Goal: Communication & Community: Answer question/provide support

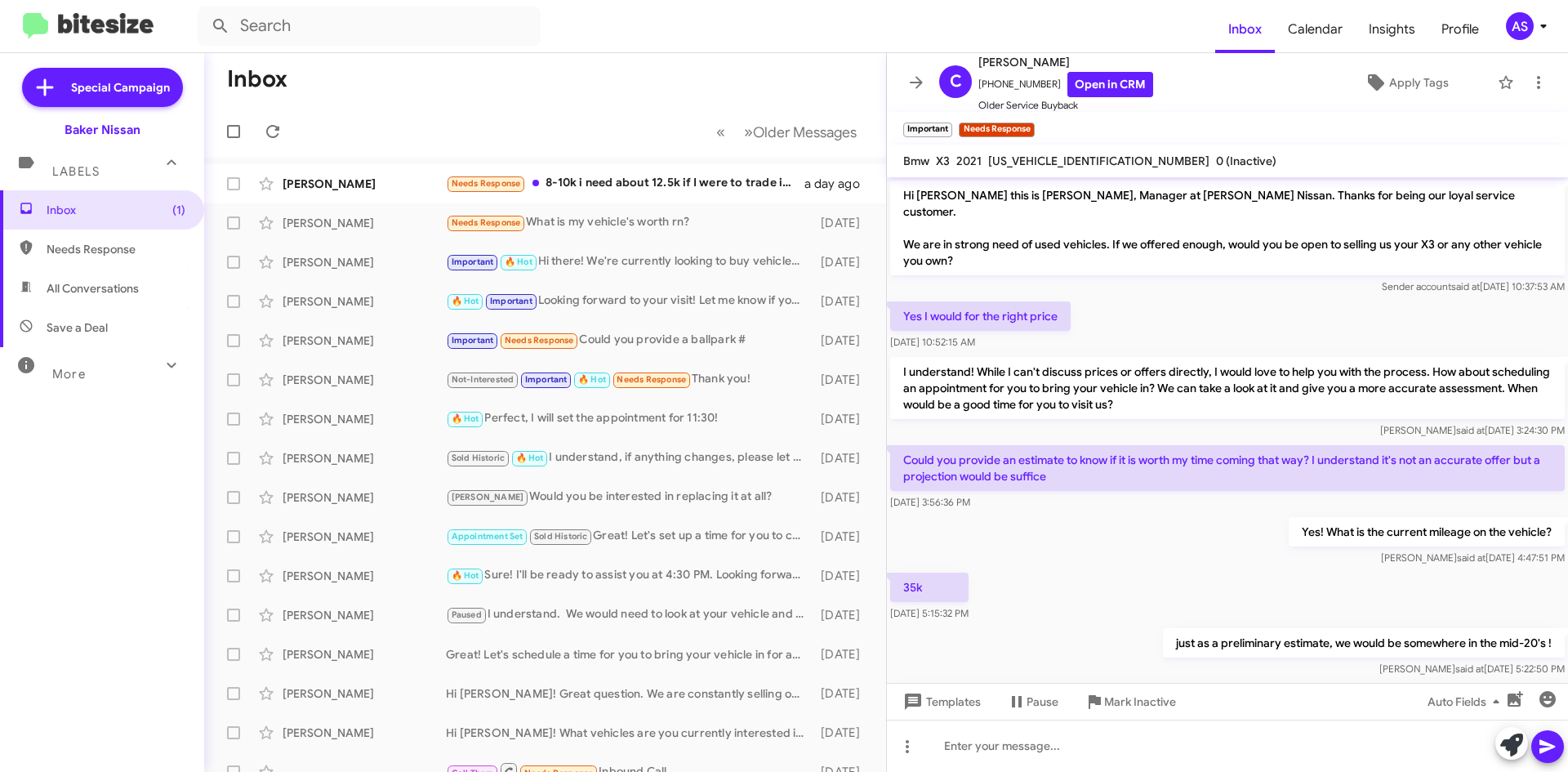
scroll to position [438, 0]
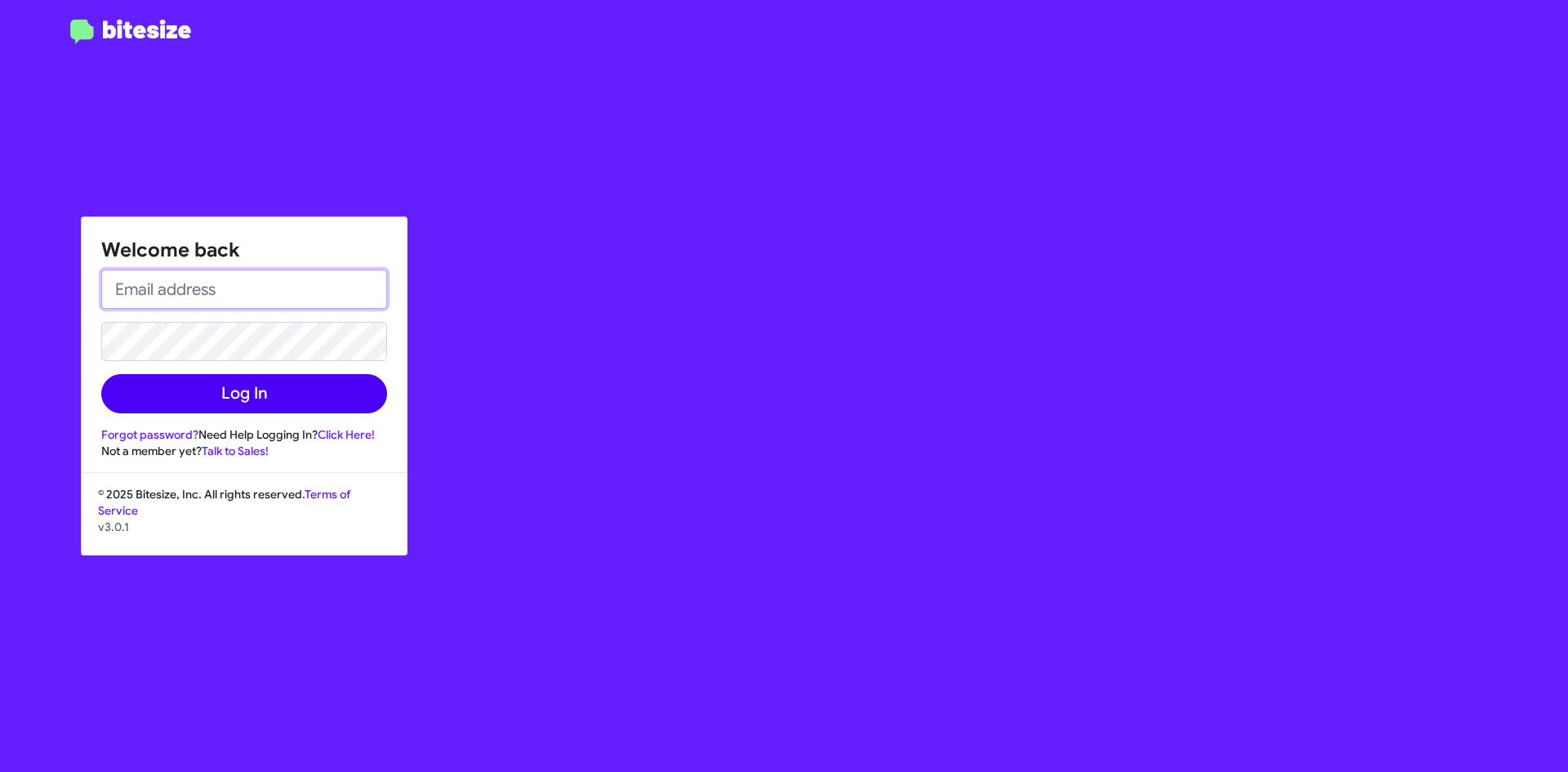
type input "asanchez@bakernissan.com"
click at [309, 383] on button "Log In" at bounding box center [244, 393] width 286 height 39
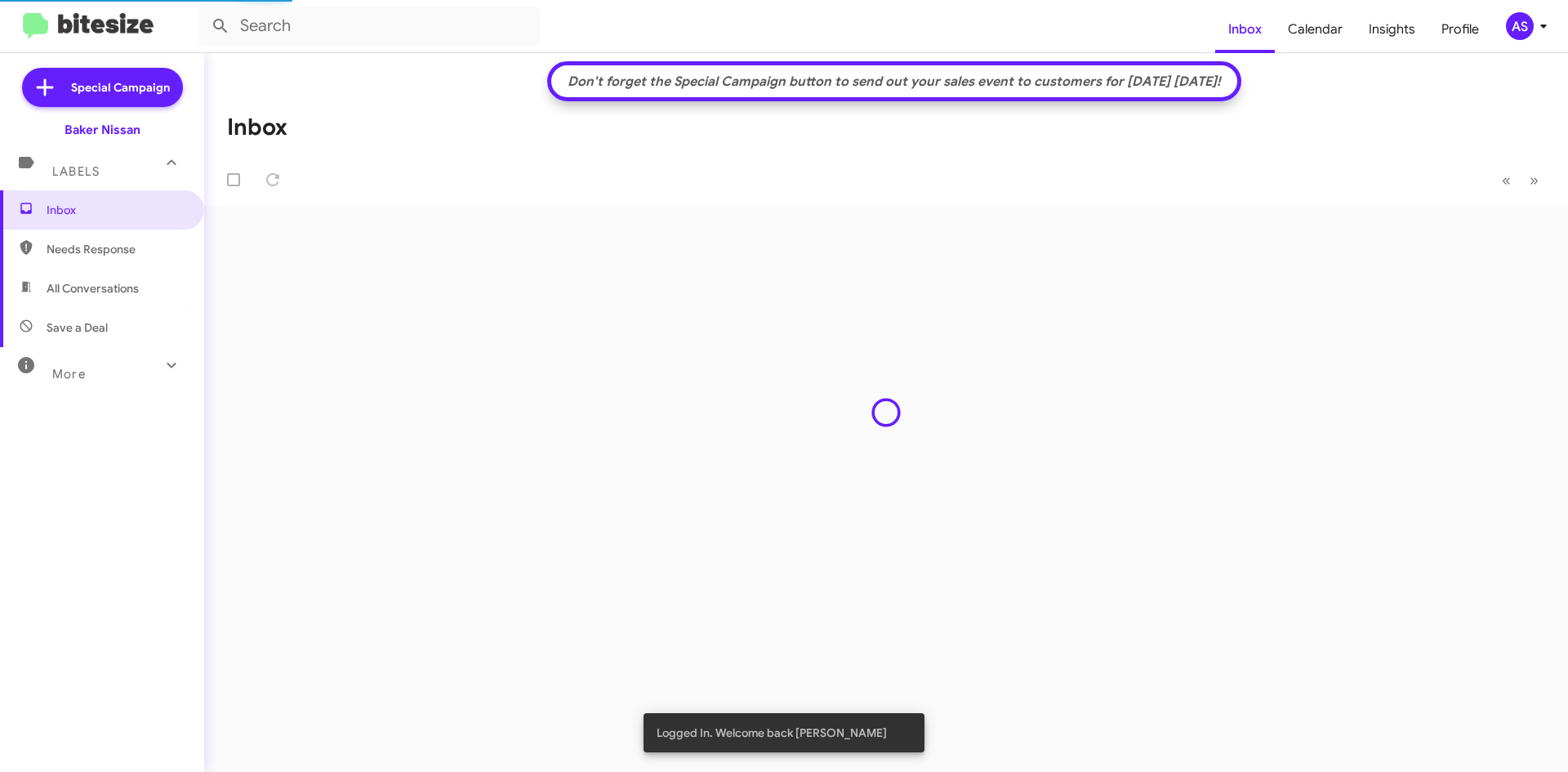
click at [108, 509] on div "Inbox Needs Response All Conversations Save a Deal More Important 🔥 Hot Appoint…" at bounding box center [102, 421] width 204 height 463
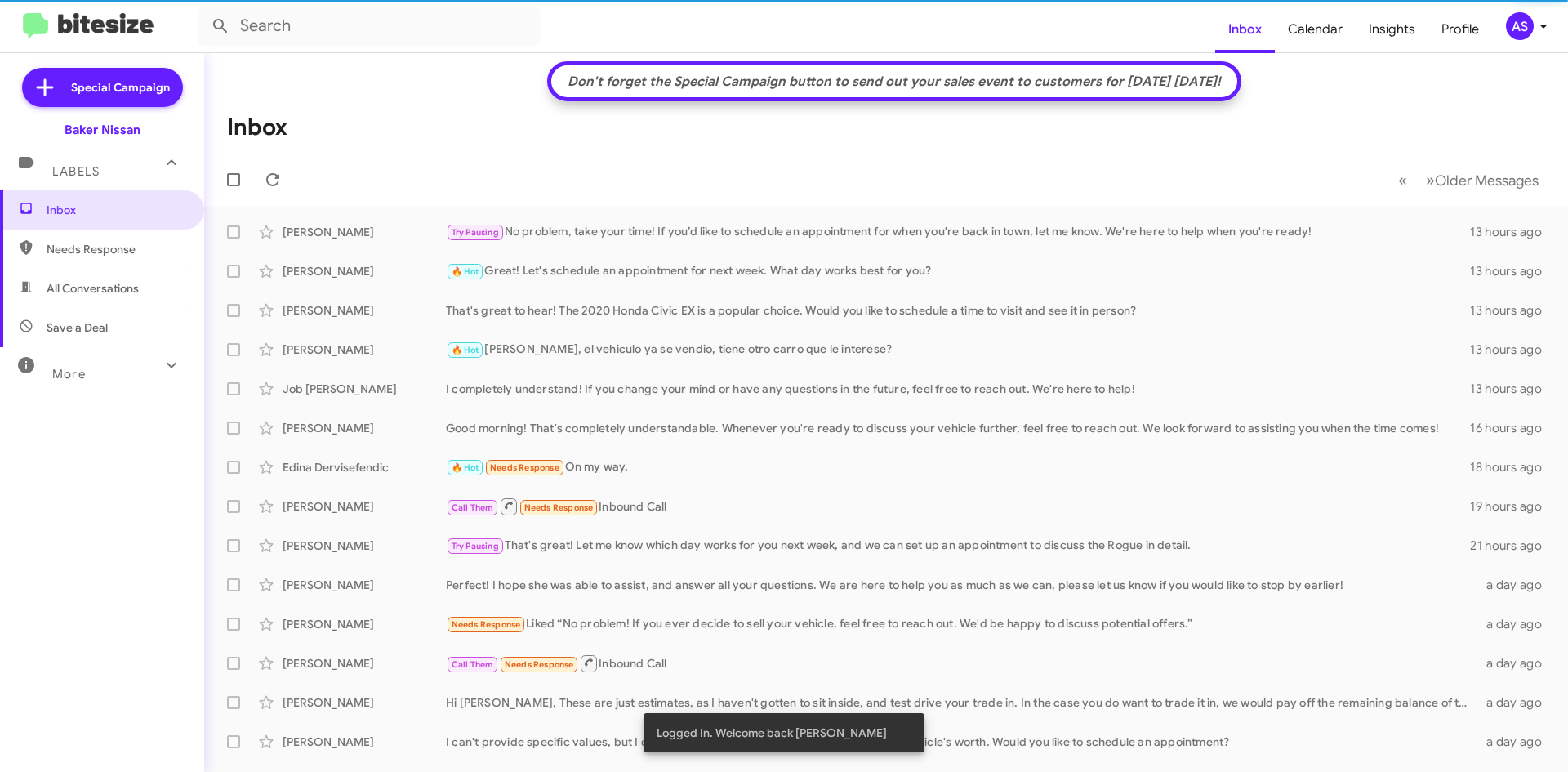
click at [107, 510] on div "Inbox Needs Response All Conversations Save a Deal More Important 🔥 Hot Appoint…" at bounding box center [102, 421] width 204 height 463
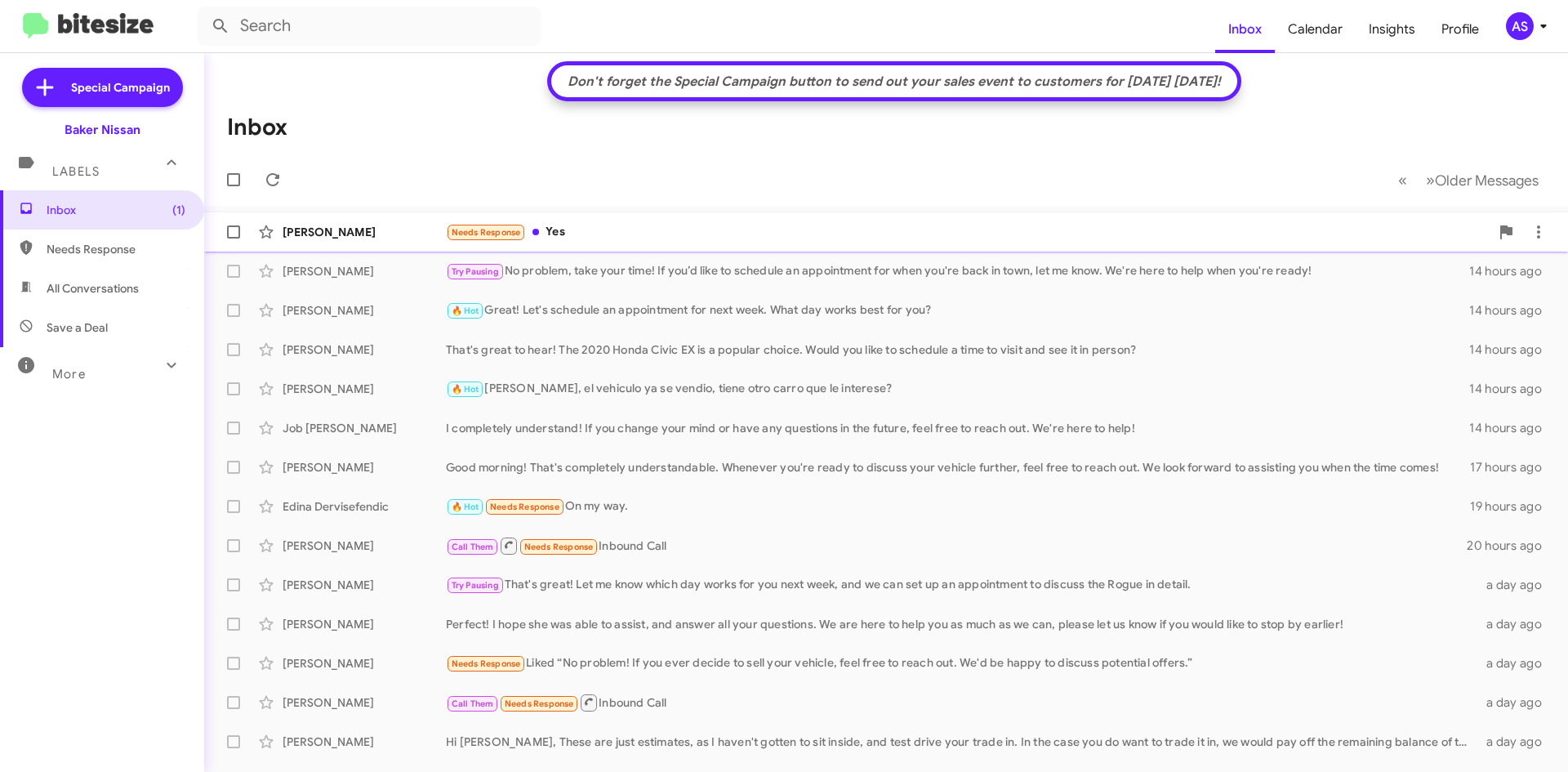
click at [563, 223] on div "Needs Response Yes" at bounding box center [968, 232] width 1044 height 19
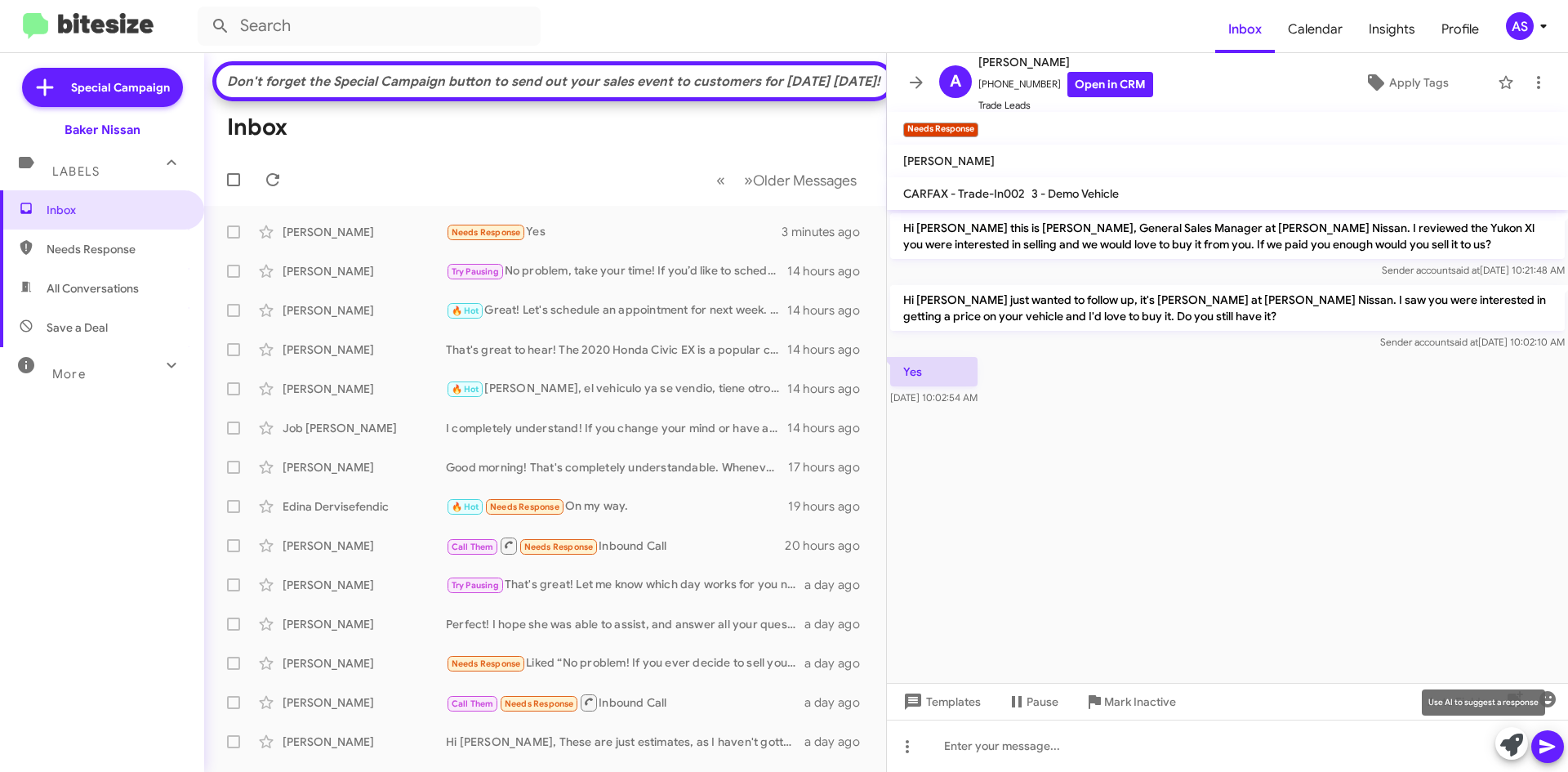
click at [1516, 740] on icon at bounding box center [1512, 745] width 23 height 23
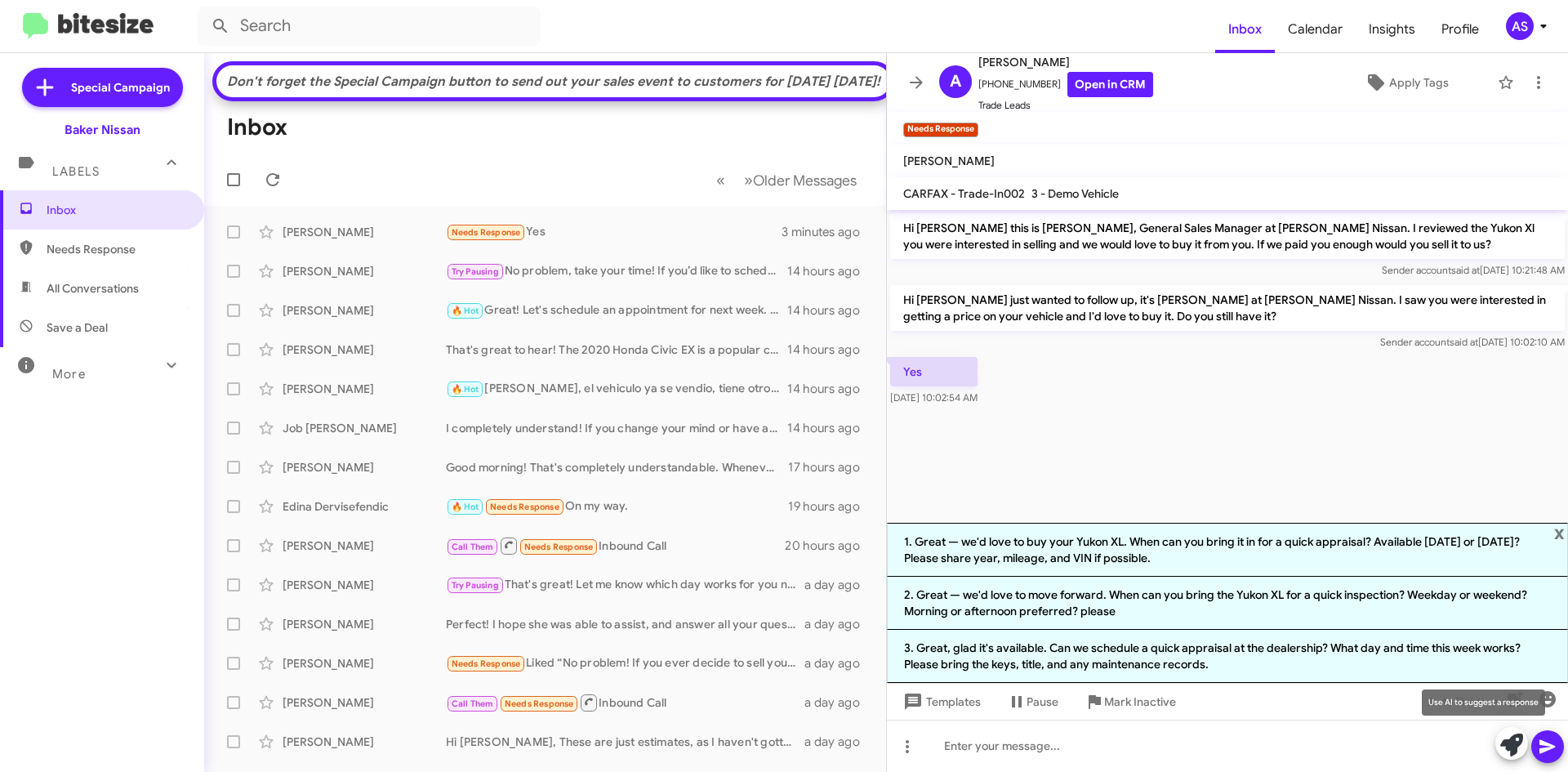
click at [1515, 753] on icon at bounding box center [1512, 745] width 23 height 23
click at [1557, 530] on span "x" at bounding box center [1560, 532] width 11 height 19
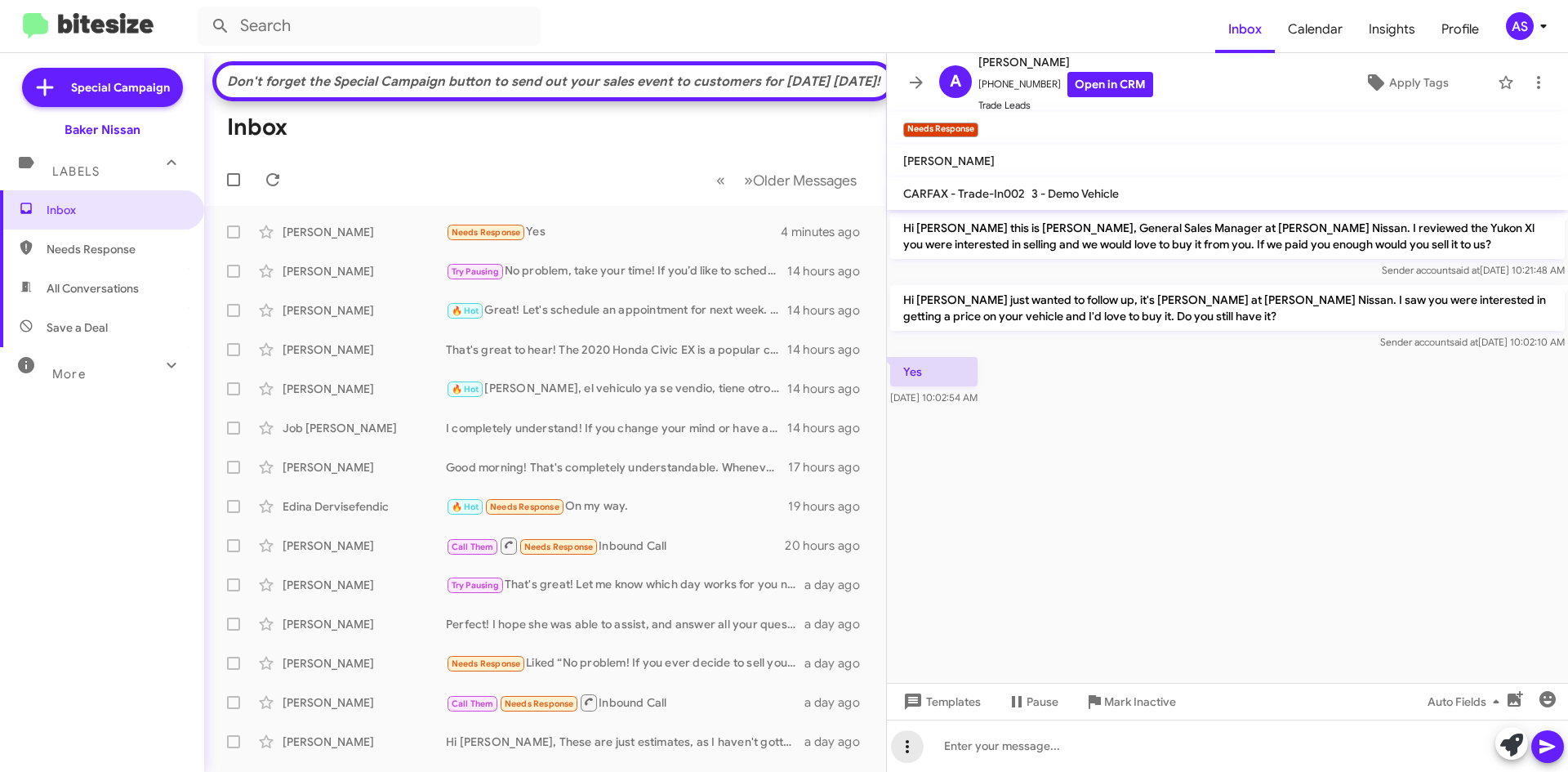
click at [915, 745] on icon at bounding box center [907, 746] width 19 height 19
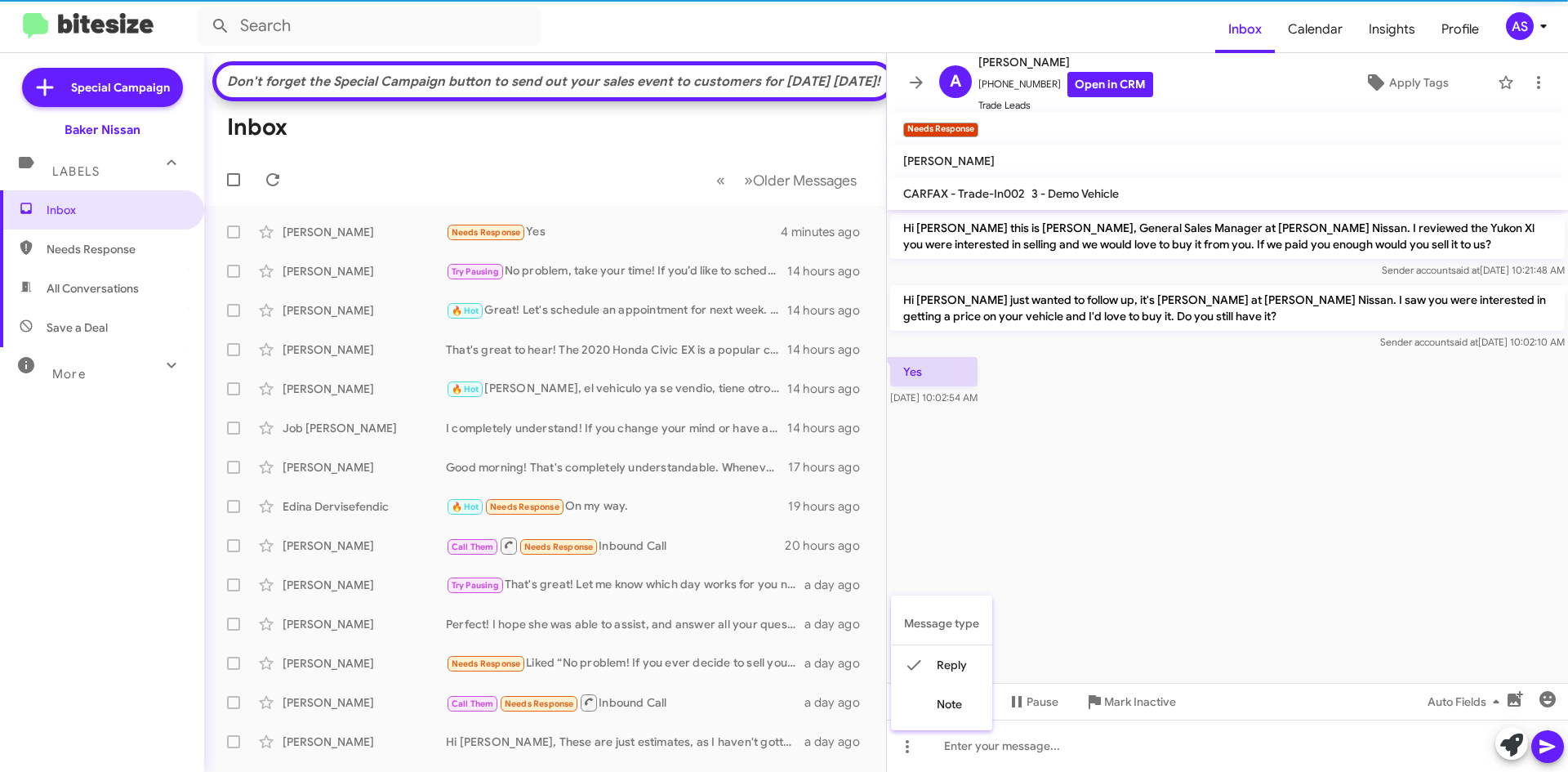
click at [1039, 741] on div at bounding box center [784, 386] width 1568 height 772
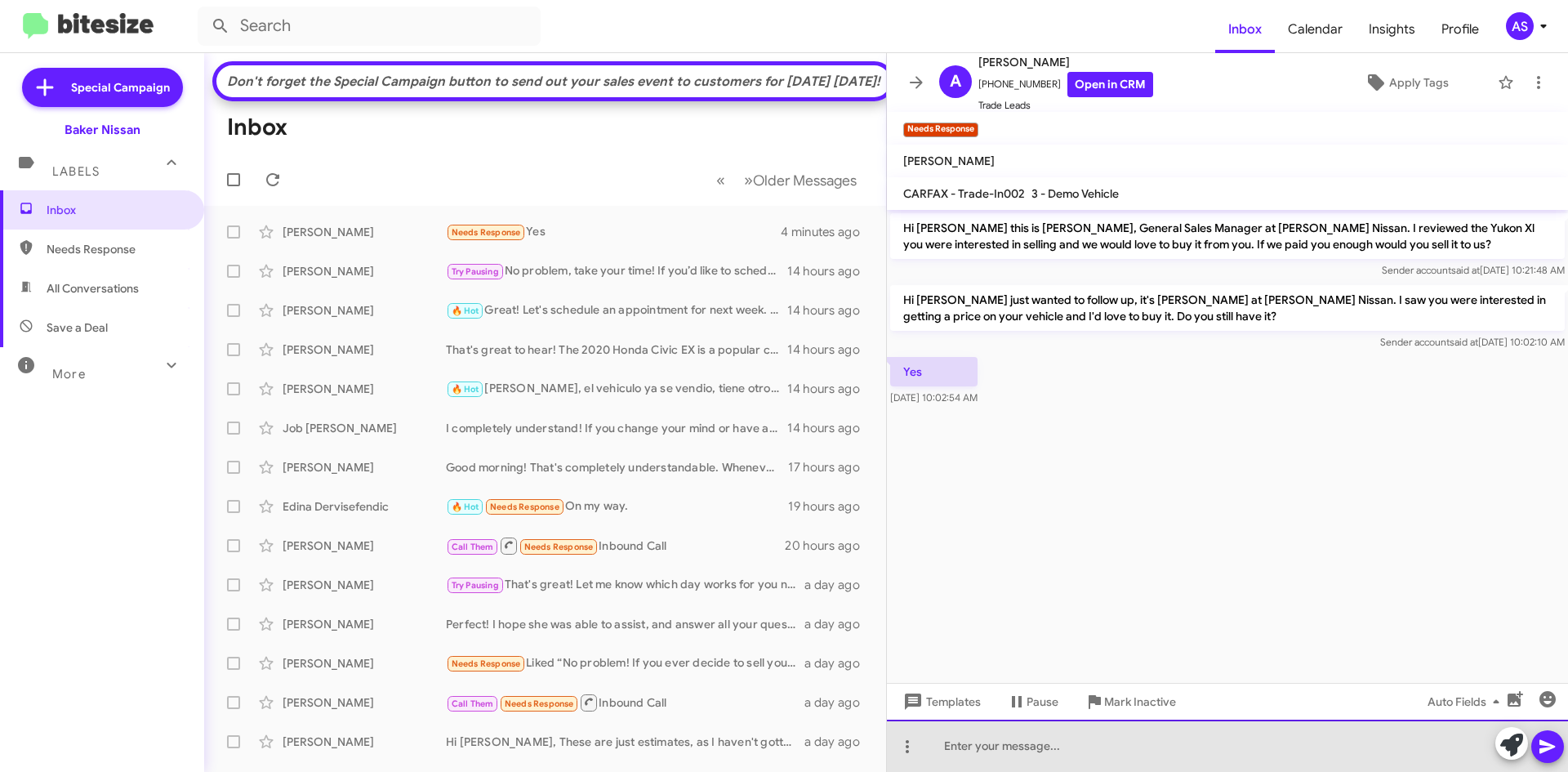
click at [1047, 753] on div at bounding box center [1227, 745] width 681 height 52
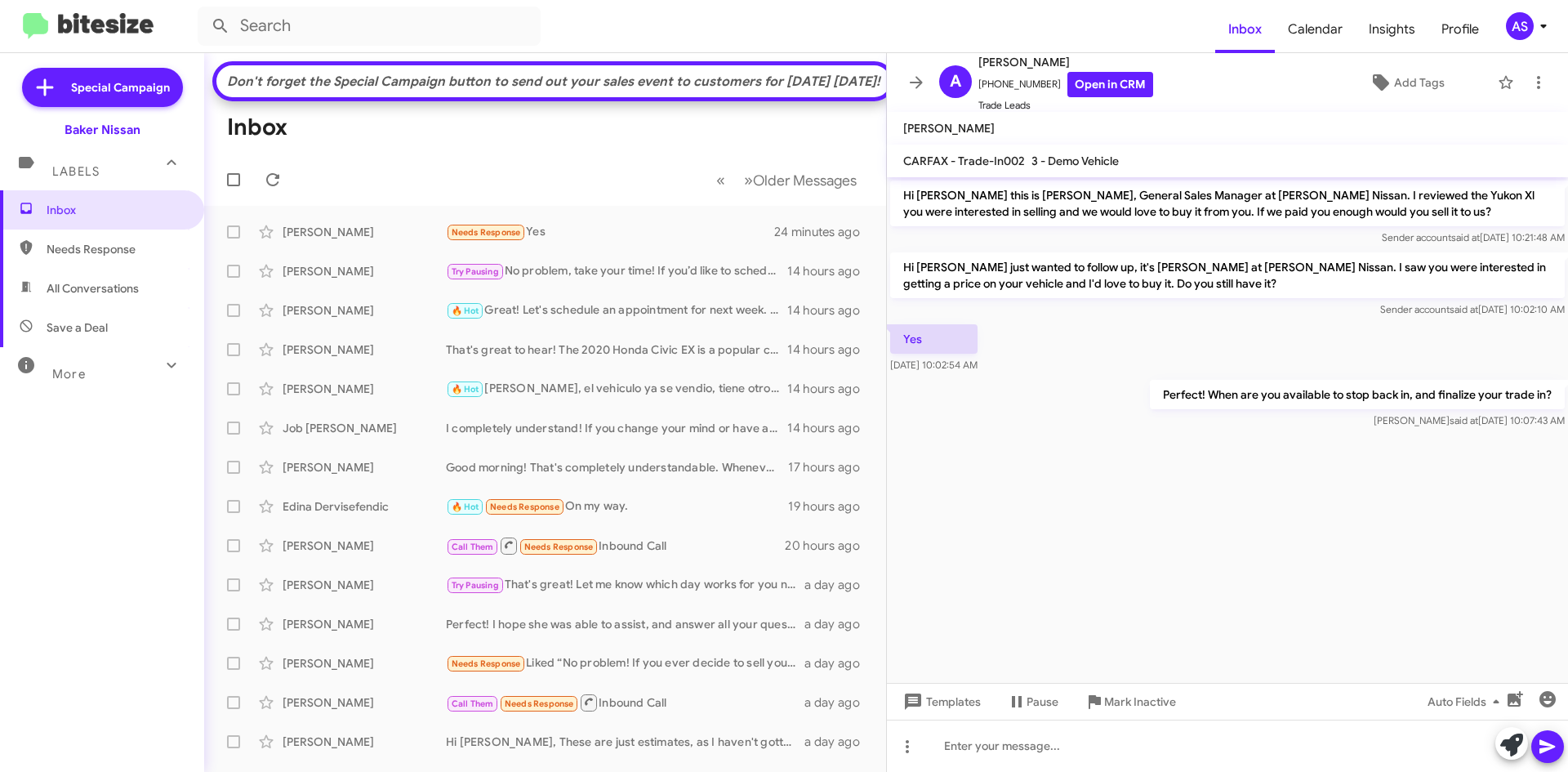
click at [158, 561] on div "Inbox Needs Response All Conversations Save a Deal More Important 🔥 Hot Appoint…" at bounding box center [102, 421] width 204 height 463
click at [574, 281] on div "Try Pausing No problem, take your time! If you’d like to schedule an appointmen…" at bounding box center [627, 271] width 362 height 19
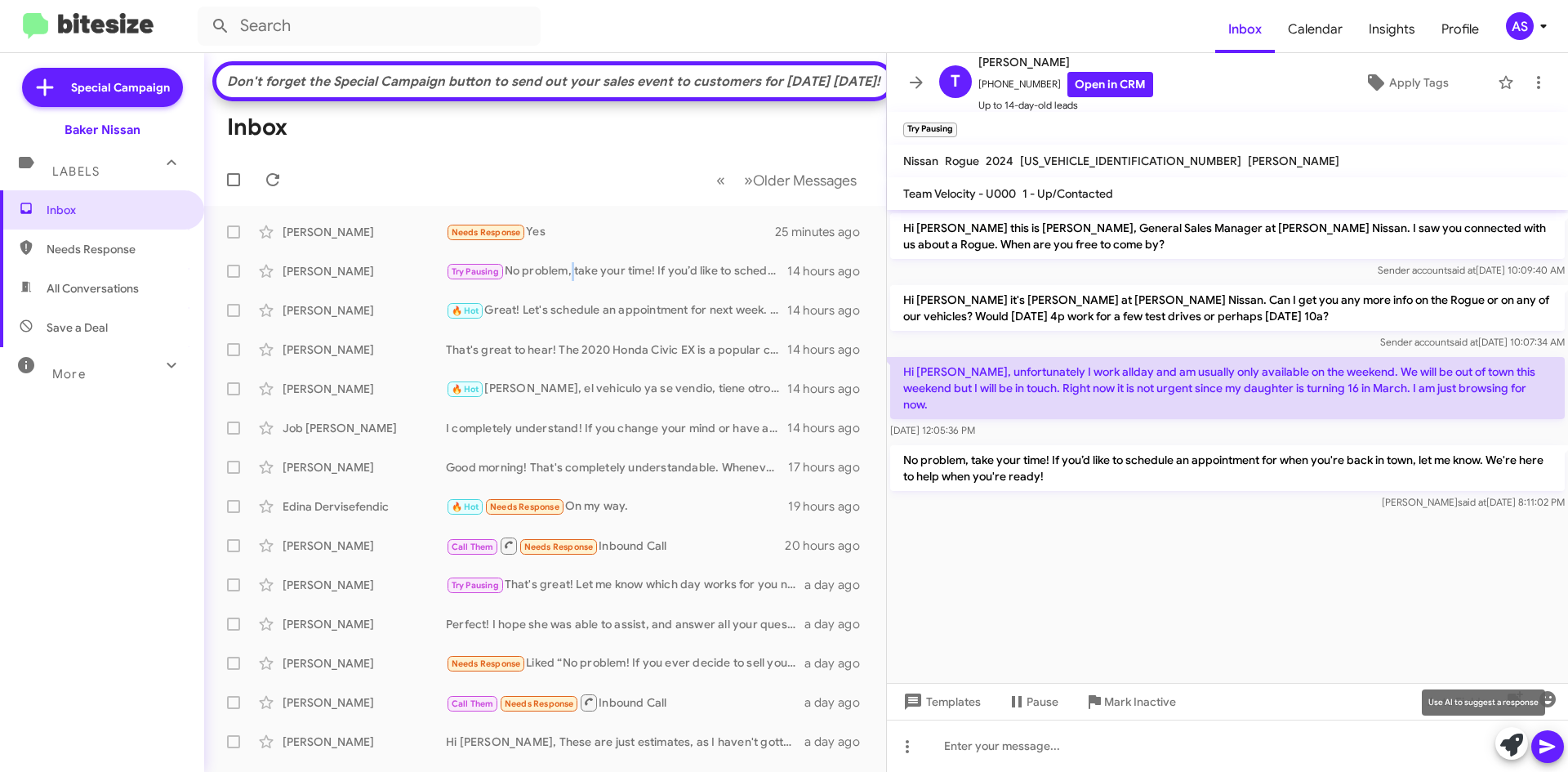
click at [1511, 743] on icon at bounding box center [1512, 745] width 23 height 23
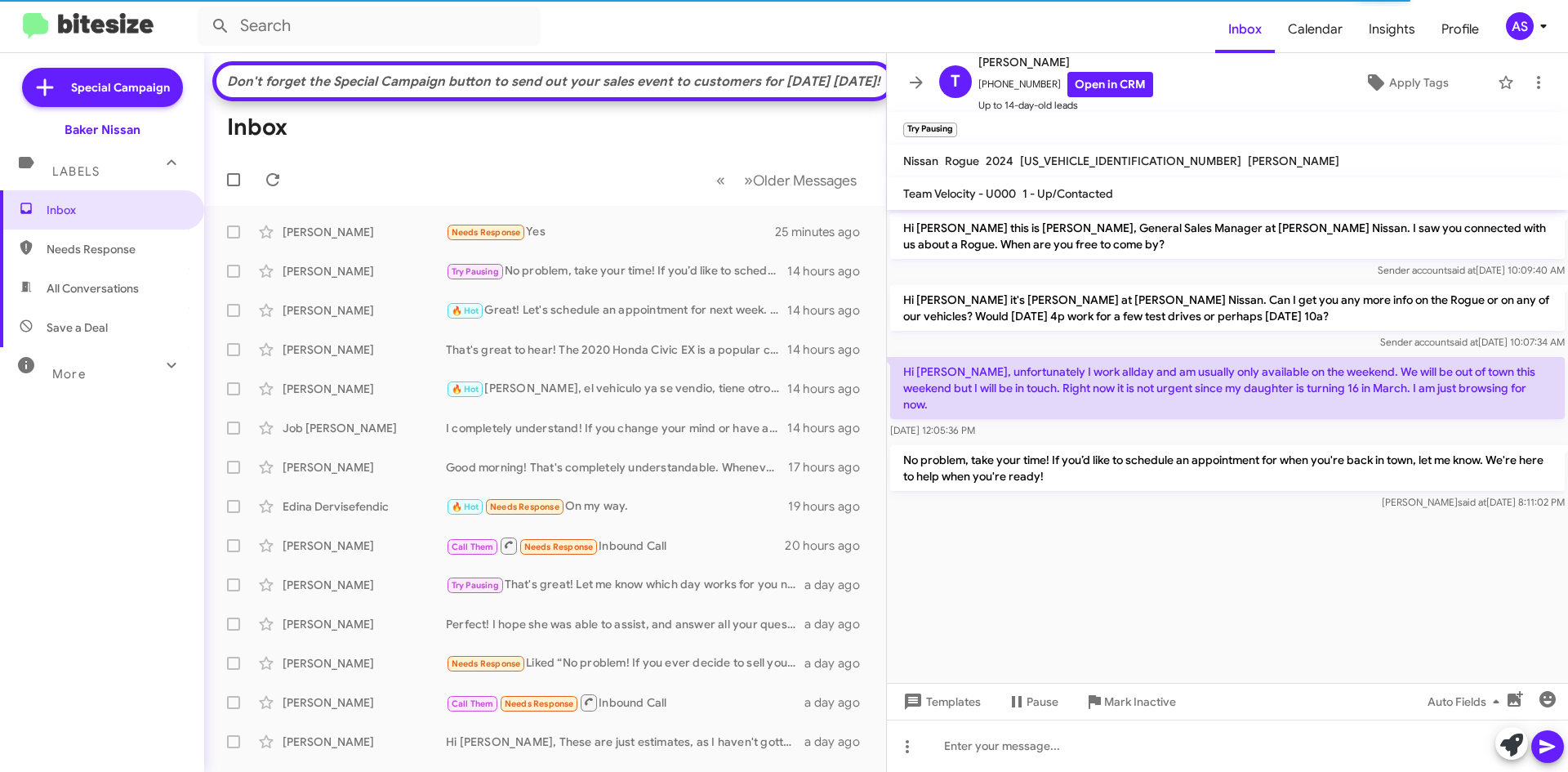
click at [1121, 514] on div at bounding box center [1227, 522] width 681 height 17
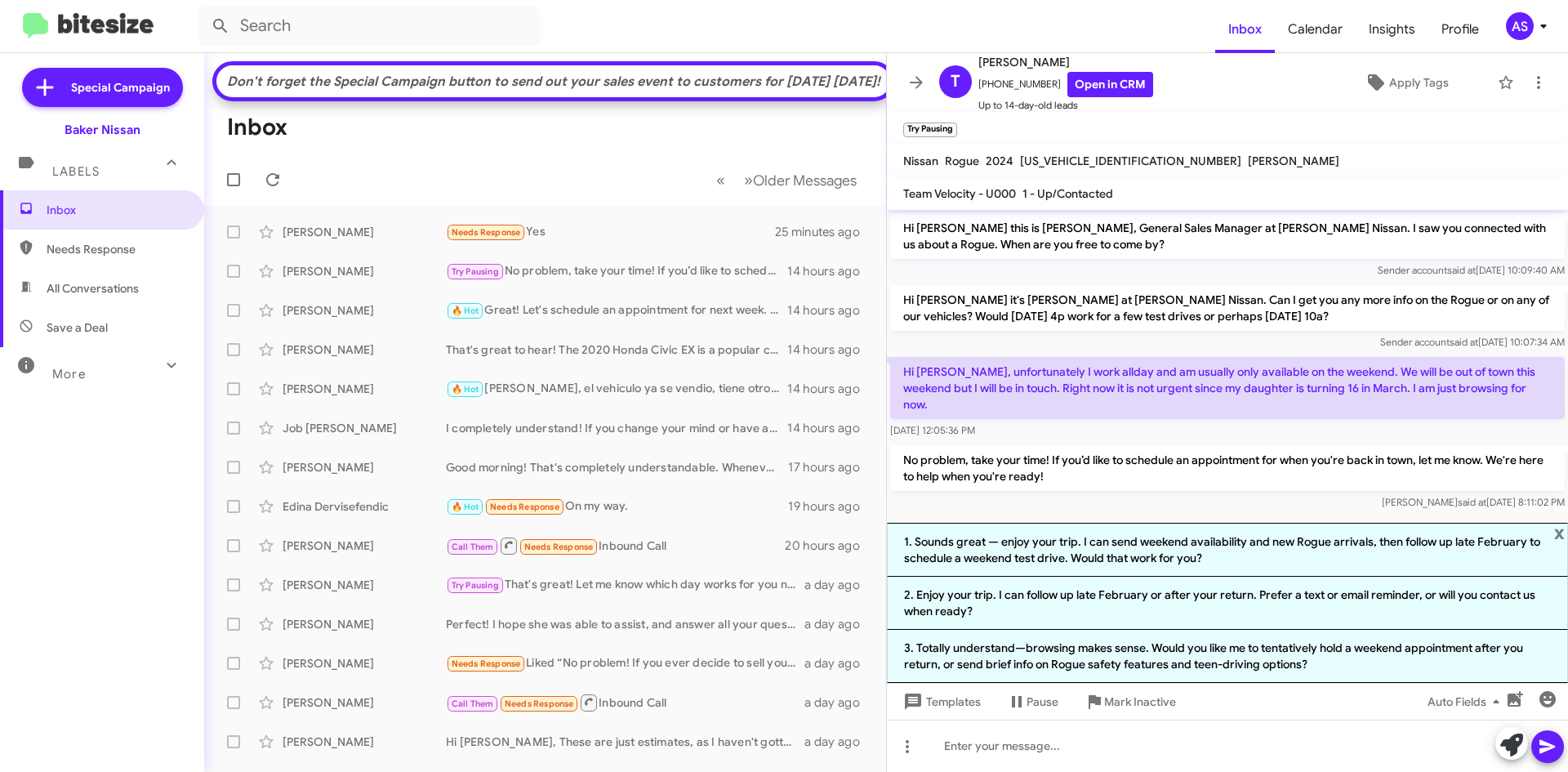
click at [157, 477] on div "Inbox Needs Response All Conversations Save a Deal More Important 🔥 Hot Appoint…" at bounding box center [102, 421] width 204 height 463
click at [132, 563] on div "Inbox Needs Response All Conversations Save a Deal More Important 🔥 Hot Appoint…" at bounding box center [102, 421] width 204 height 463
click at [1563, 537] on span "x" at bounding box center [1560, 532] width 11 height 19
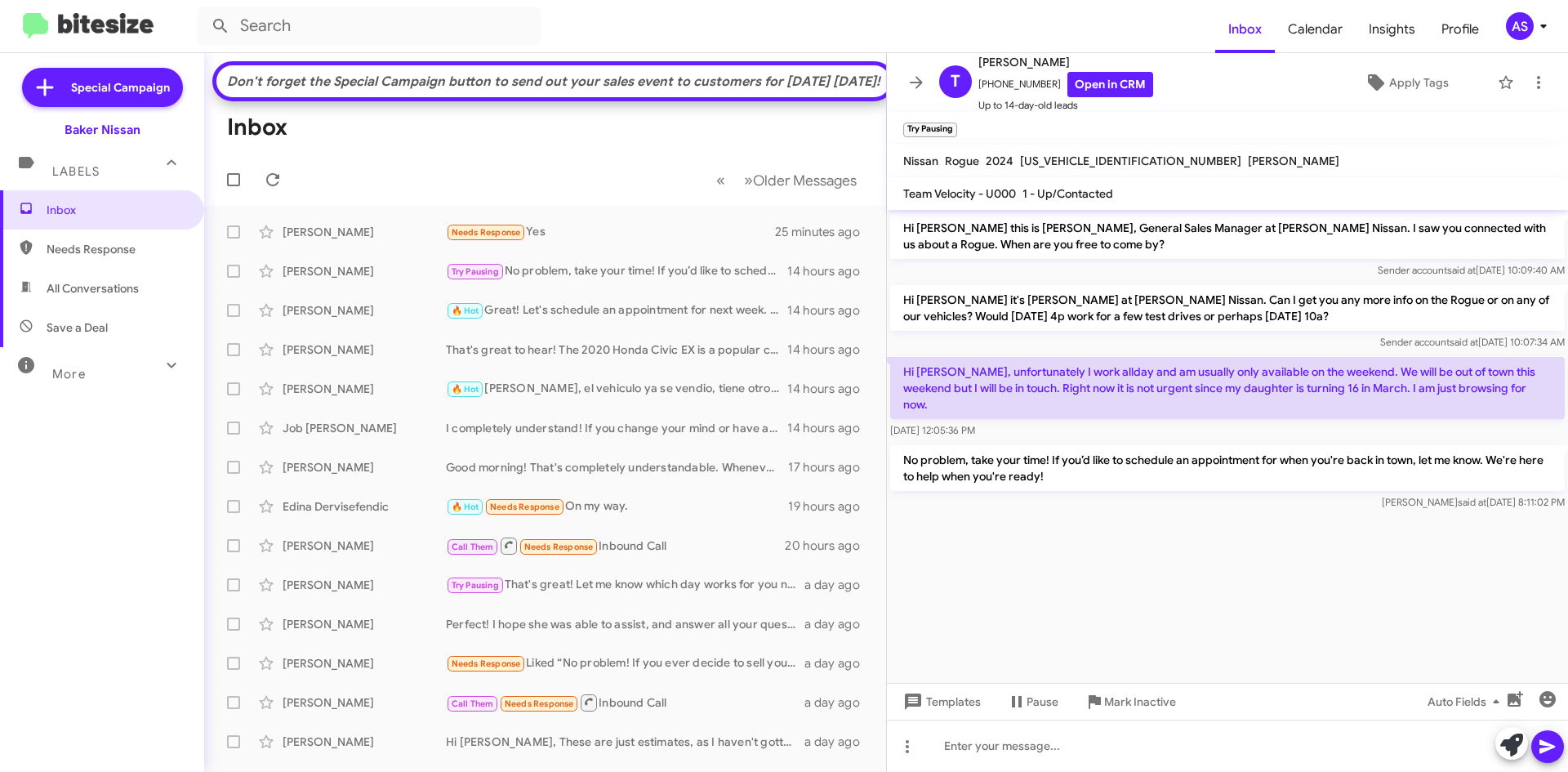
click at [96, 584] on div "Inbox Needs Response All Conversations Save a Deal More Important 🔥 Hot Appoint…" at bounding box center [102, 421] width 204 height 463
click at [117, 583] on div "Inbox Needs Response All Conversations Save a Deal More Important 🔥 Hot Appoint…" at bounding box center [102, 421] width 204 height 463
click at [1028, 553] on cdk-virtual-scroll-viewport "Hi Tiffany this is Shawn Kennedy, General Sales Manager at Baker Nissan. I saw …" at bounding box center [1227, 446] width 681 height 473
